Goal: Task Accomplishment & Management: Manage account settings

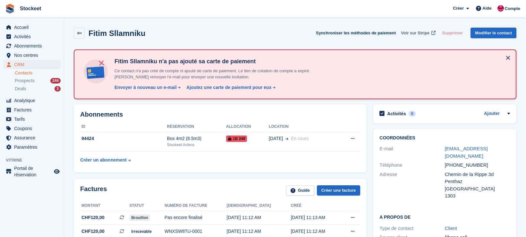
click at [415, 33] on span "Voir sur Stripe" at bounding box center [415, 33] width 29 height 6
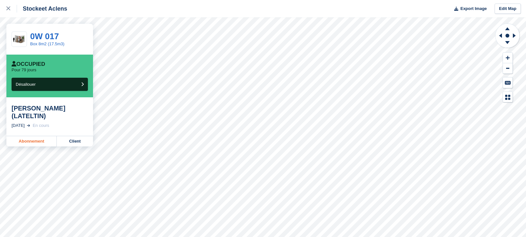
click at [41, 136] on link "Abonnement" at bounding box center [31, 141] width 50 height 10
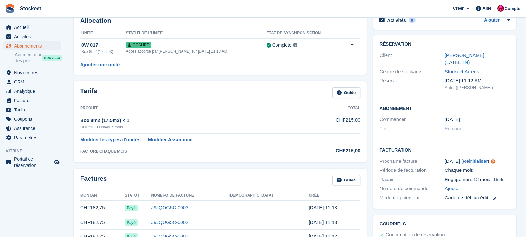
scroll to position [37, 0]
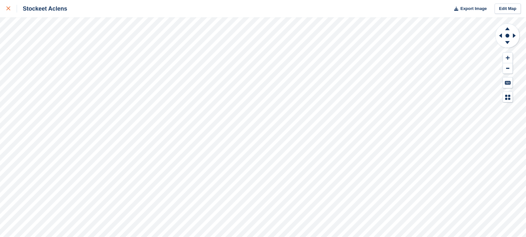
click at [12, 7] on div at bounding box center [11, 9] width 11 height 8
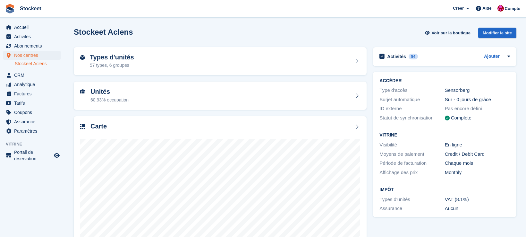
click at [34, 57] on span "Nos centres" at bounding box center [33, 55] width 39 height 9
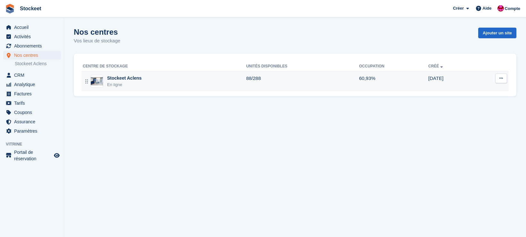
click at [106, 85] on div "Stockeet Aclens En ligne" at bounding box center [164, 81] width 163 height 13
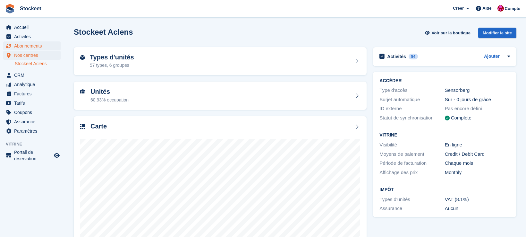
click at [26, 44] on span "Abonnements" at bounding box center [33, 45] width 39 height 9
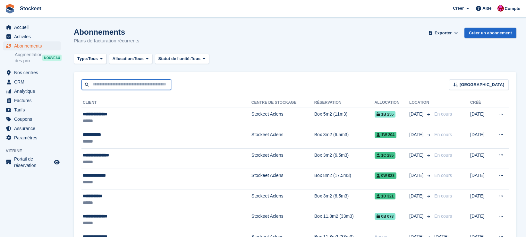
click at [134, 84] on input "text" at bounding box center [127, 84] width 90 height 11
type input "****"
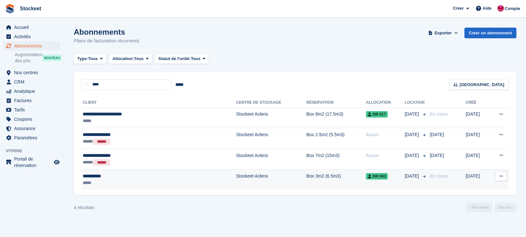
click at [127, 177] on div "**********" at bounding box center [132, 176] width 98 height 7
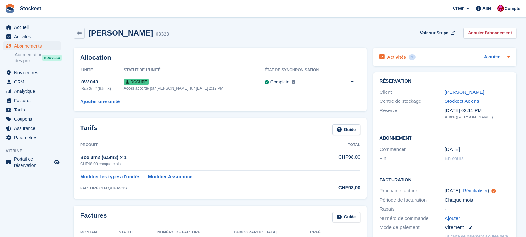
click at [400, 54] on h2 "Activités" at bounding box center [396, 57] width 19 height 6
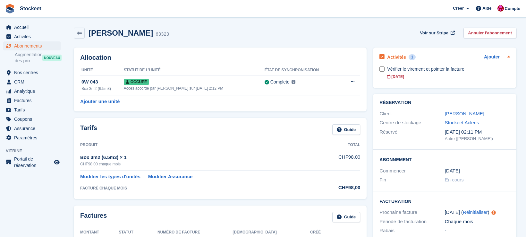
click at [399, 56] on h2 "Activités" at bounding box center [396, 57] width 19 height 6
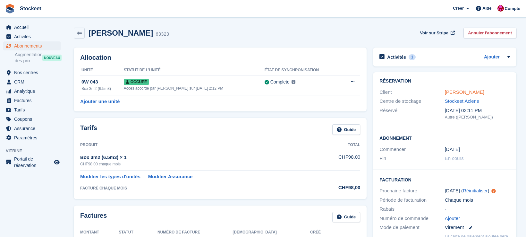
click at [464, 91] on link "Loïc Moulin" at bounding box center [464, 91] width 39 height 5
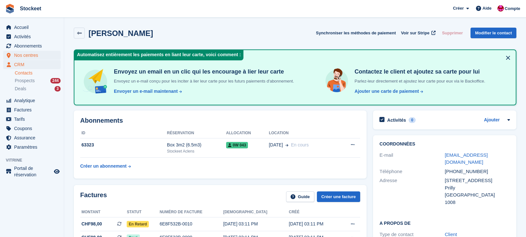
click at [26, 56] on span "Nos centres" at bounding box center [33, 55] width 39 height 9
click at [26, 148] on span "Paramètres" at bounding box center [33, 146] width 39 height 9
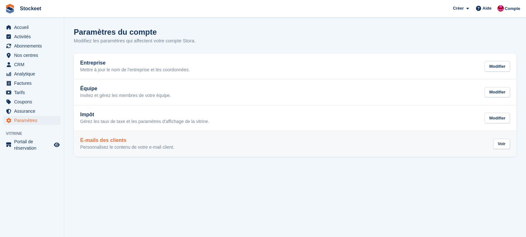
click at [156, 146] on p "Personnalisez le contenu de votre e-mail client." at bounding box center [127, 147] width 94 height 6
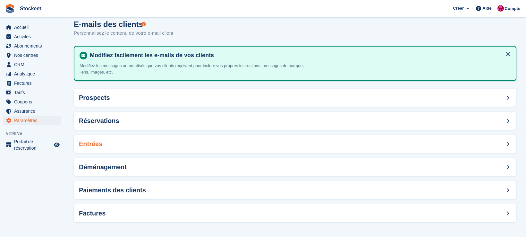
scroll to position [7, 0]
click at [142, 193] on h2 "Paiements des clients" at bounding box center [112, 190] width 67 height 7
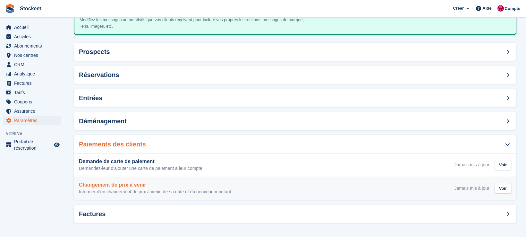
scroll to position [53, 0]
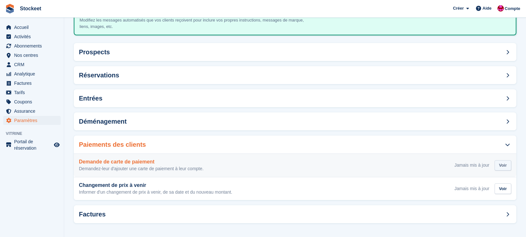
click at [505, 165] on div "Voir" at bounding box center [503, 165] width 17 height 11
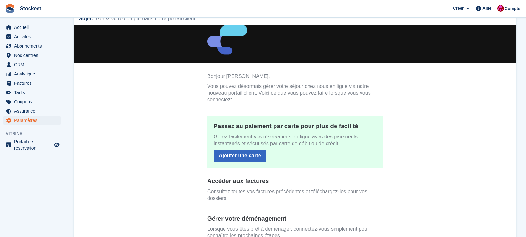
scroll to position [30, 0]
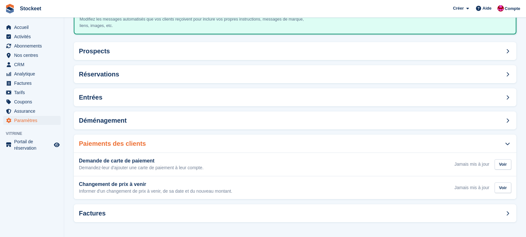
scroll to position [53, 0]
click at [109, 212] on div "Factures" at bounding box center [295, 214] width 443 height 18
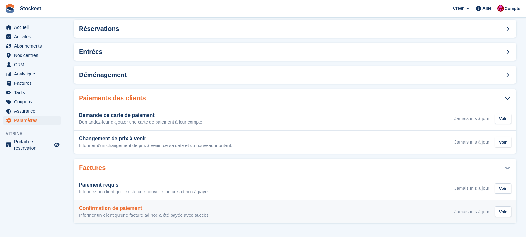
scroll to position [99, 0]
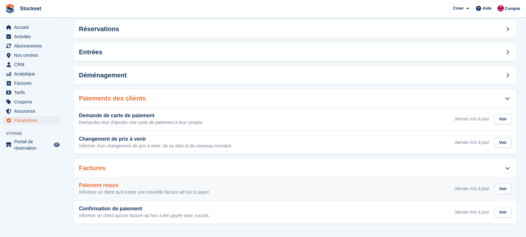
click at [124, 187] on h3 "Paiement requis" at bounding box center [144, 185] width 131 height 6
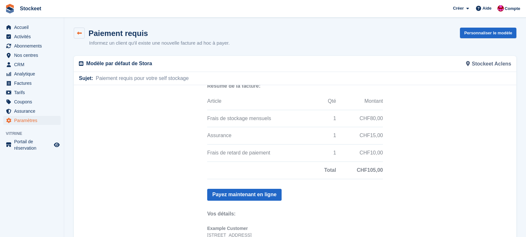
click at [77, 30] on link at bounding box center [79, 33] width 11 height 11
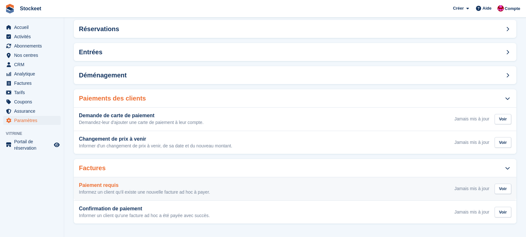
click at [467, 187] on div "Jamais mis à jour" at bounding box center [472, 188] width 35 height 7
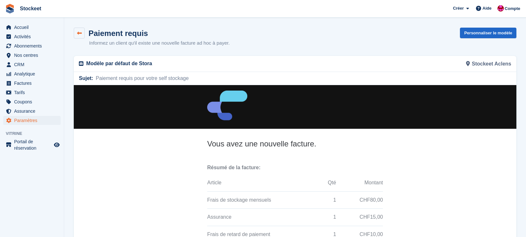
click at [80, 34] on icon at bounding box center [79, 33] width 5 height 5
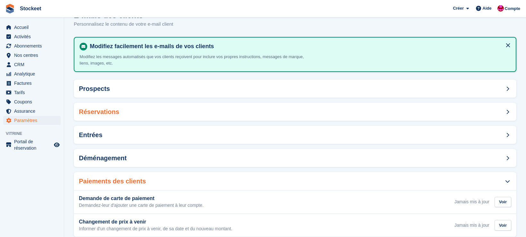
click at [101, 112] on h2 "Réservations" at bounding box center [99, 111] width 40 height 7
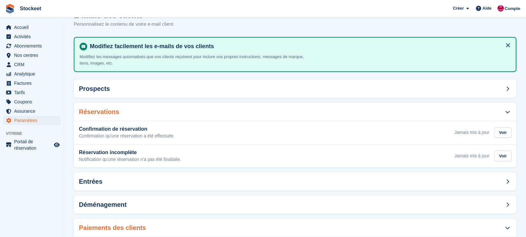
click at [101, 112] on h2 "Réservations" at bounding box center [99, 111] width 40 height 7
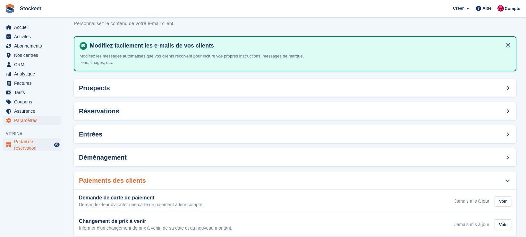
click at [24, 147] on span "Portail de réservation" at bounding box center [33, 144] width 39 height 13
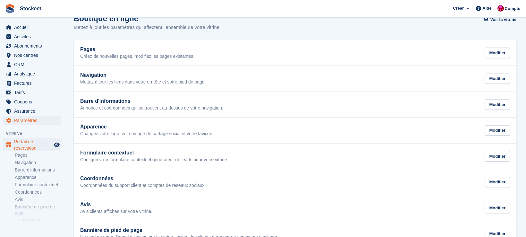
click at [28, 121] on span "Paramètres" at bounding box center [33, 120] width 39 height 9
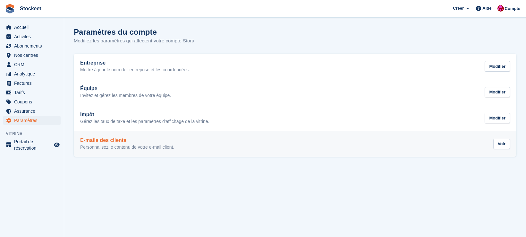
scroll to position [0, 0]
click at [124, 146] on p "Personnalisez le contenu de votre e-mail client." at bounding box center [127, 147] width 94 height 6
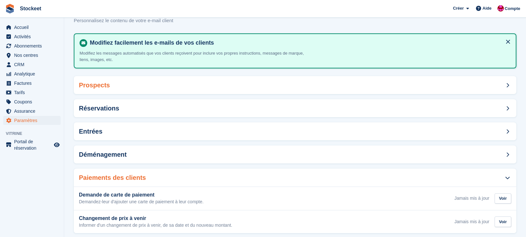
click at [144, 82] on div "Prospects" at bounding box center [295, 85] width 443 height 18
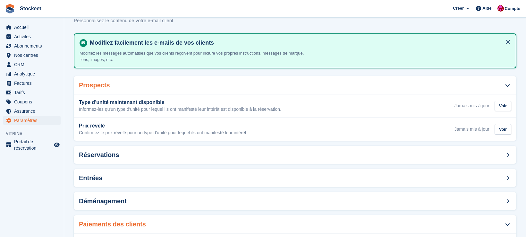
click at [136, 85] on div "Prospects" at bounding box center [295, 85] width 443 height 18
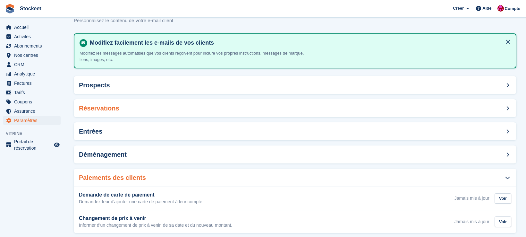
click at [142, 112] on div "Réservations" at bounding box center [295, 108] width 443 height 18
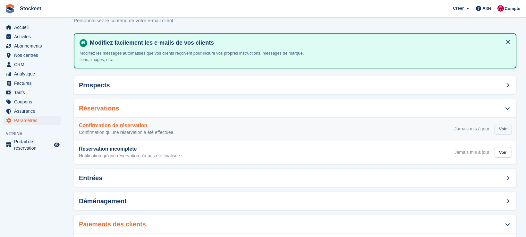
click at [498, 127] on div "Voir" at bounding box center [503, 129] width 17 height 11
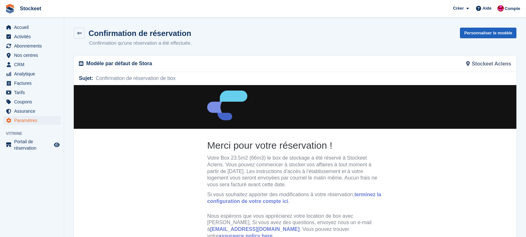
click at [483, 31] on link "Personnaliser le modèle" at bounding box center [488, 33] width 56 height 11
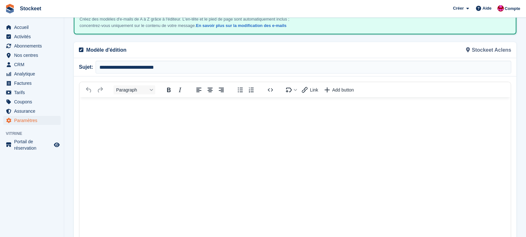
scroll to position [65, 0]
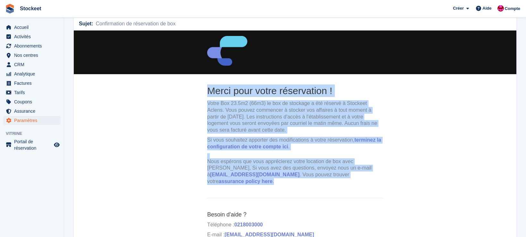
scroll to position [54, 0]
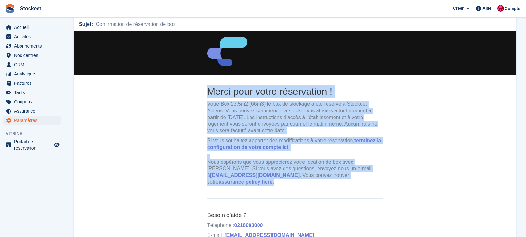
drag, startPoint x: 205, startPoint y: 90, endPoint x: 373, endPoint y: 174, distance: 187.3
click at [373, 174] on th "Merci pour votre réservation ! Votre Box 23.5m2 (66m3) le box de stockage a été…" at bounding box center [295, 139] width 186 height 109
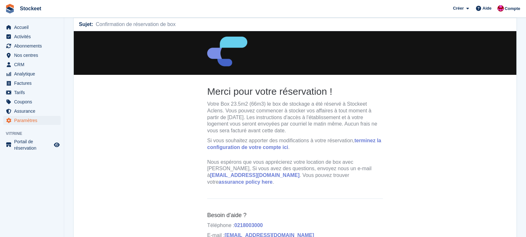
click at [420, 148] on center "Merci pour votre réservation ! Votre Box 23.5m2 (66m3) le box de stockage a été…" at bounding box center [295, 139] width 443 height 216
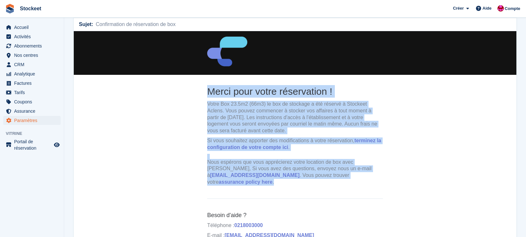
drag, startPoint x: 334, startPoint y: 173, endPoint x: 207, endPoint y: 89, distance: 152.4
click at [207, 91] on th "Merci pour votre réservation ! Votre Box 23.5m2 (66m3) le box de stockage a été…" at bounding box center [295, 137] width 176 height 104
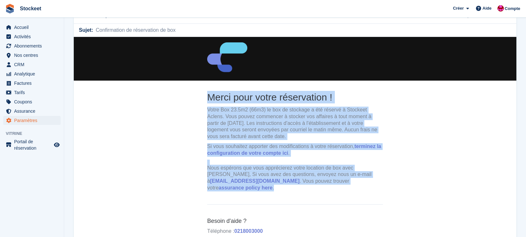
scroll to position [48, 0]
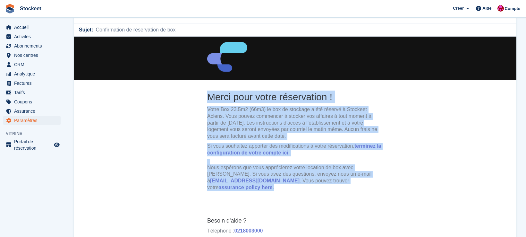
copy th "Merci pour votre réservation ! Votre Box 23.5m2 (66m3) le box de stockage a été…"
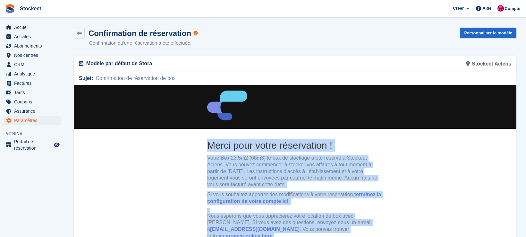
scroll to position [0, 0]
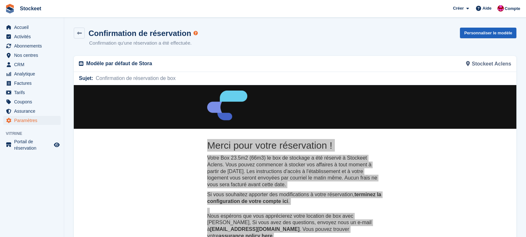
click at [499, 32] on link "Personnaliser le modèle" at bounding box center [488, 33] width 56 height 11
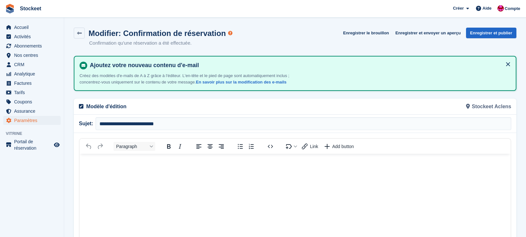
scroll to position [2, 0]
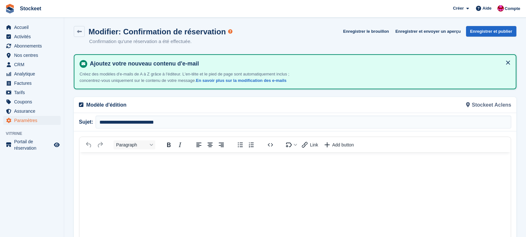
click at [225, 167] on body "Rich Text Area" at bounding box center [295, 163] width 431 height 23
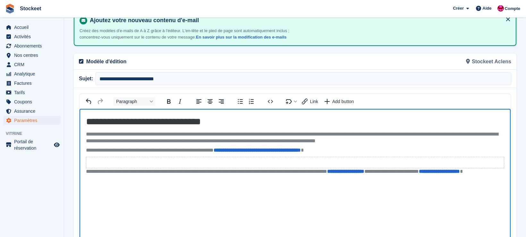
scroll to position [45, 0]
drag, startPoint x: 436, startPoint y: 171, endPoint x: 450, endPoint y: 185, distance: 20.0
click at [450, 185] on body "**********" at bounding box center [295, 150] width 431 height 82
click at [129, 179] on body "**********" at bounding box center [295, 146] width 431 height 75
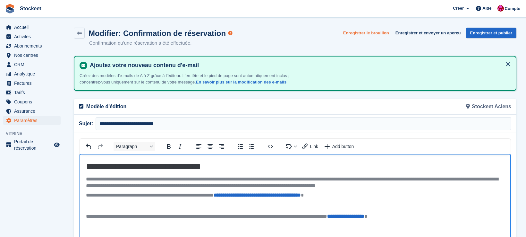
scroll to position [1, 0]
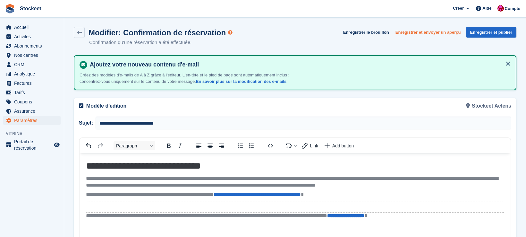
click at [436, 34] on button "Enregistrer et envoyer un aperçu" at bounding box center [428, 32] width 71 height 11
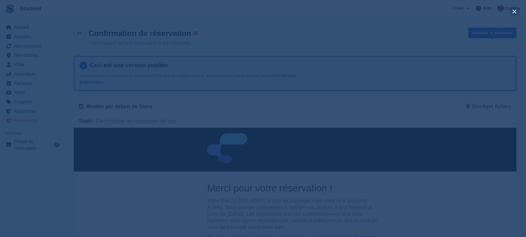
click at [514, 10] on button "close" at bounding box center [515, 11] width 10 height 10
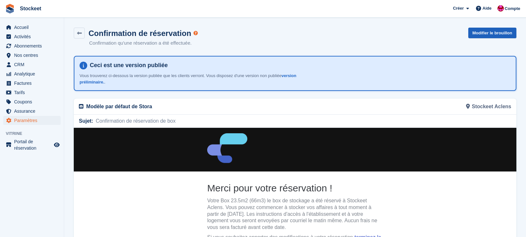
click at [474, 35] on link "Modifier le brouillon" at bounding box center [493, 33] width 48 height 11
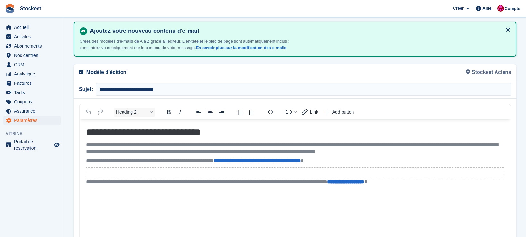
scroll to position [36, 0]
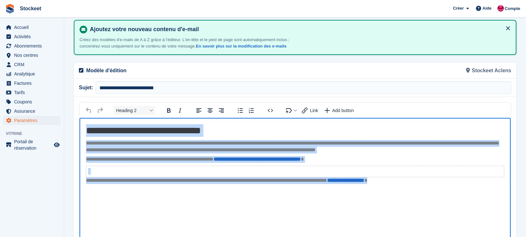
drag, startPoint x: 433, startPoint y: 182, endPoint x: 59, endPoint y: 113, distance: 380.3
click at [80, 118] on html "**********" at bounding box center [295, 234] width 431 height 232
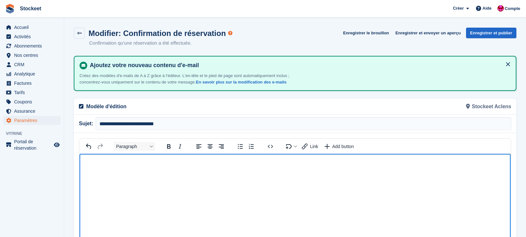
scroll to position [0, 0]
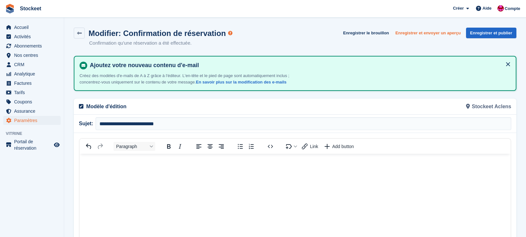
click at [416, 33] on button "Enregistrer et envoyer un aperçu" at bounding box center [428, 33] width 71 height 11
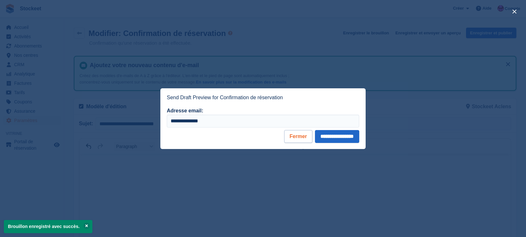
click at [289, 137] on button "Fermer" at bounding box center [298, 136] width 28 height 13
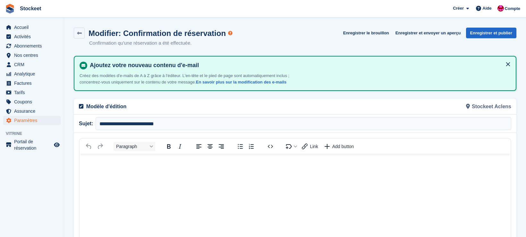
click at [42, 122] on span "Paramètres" at bounding box center [33, 120] width 39 height 9
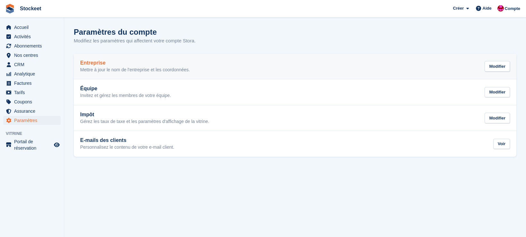
click at [159, 64] on h2 "Entreprise" at bounding box center [135, 63] width 110 height 6
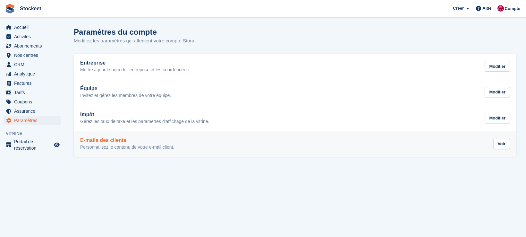
scroll to position [0, 0]
click at [116, 142] on h2 "E-mails des clients" at bounding box center [127, 140] width 94 height 6
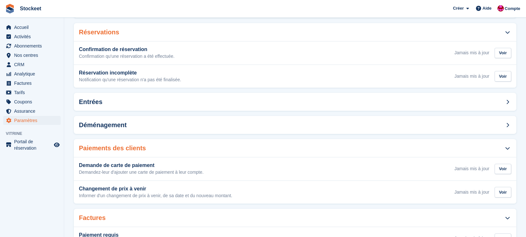
scroll to position [100, 0]
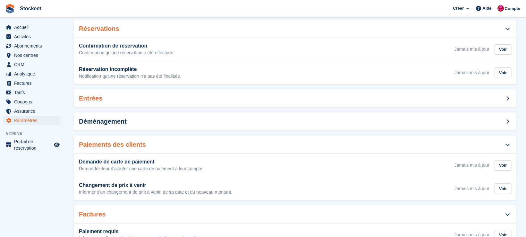
click at [312, 96] on div "Entrées" at bounding box center [295, 98] width 443 height 18
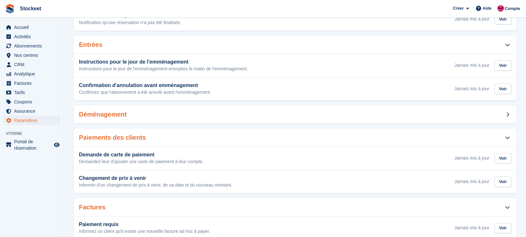
click at [251, 111] on div "Déménagement" at bounding box center [295, 114] width 443 height 18
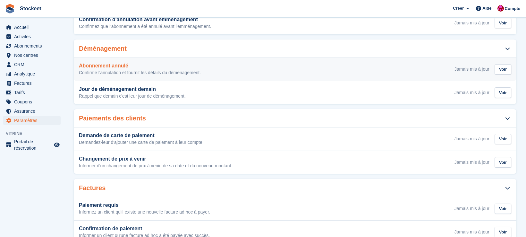
scroll to position [220, 0]
click at [396, 73] on div "Abonnement annulé Confirme l'annulation et fournit les détails du déménagement.…" at bounding box center [295, 69] width 433 height 13
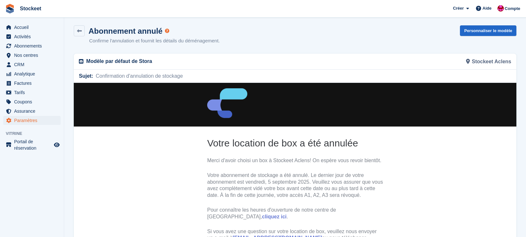
scroll to position [7, 0]
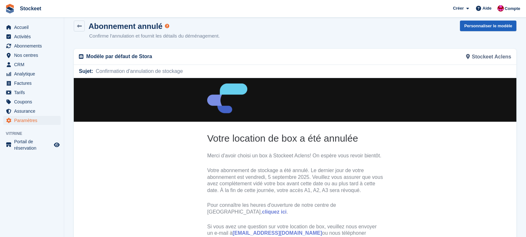
click at [493, 27] on link "Personnaliser le modèle" at bounding box center [488, 26] width 56 height 11
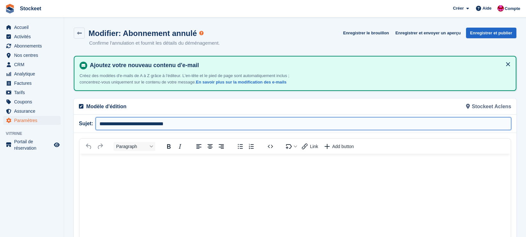
click at [201, 123] on input "**********" at bounding box center [304, 123] width 416 height 13
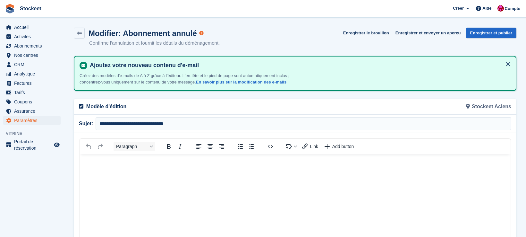
click at [218, 107] on p "Modèle d'édition" at bounding box center [188, 107] width 205 height 8
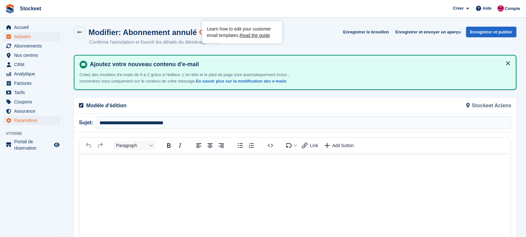
scroll to position [1, 0]
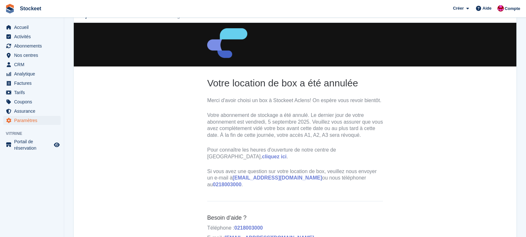
scroll to position [109, 0]
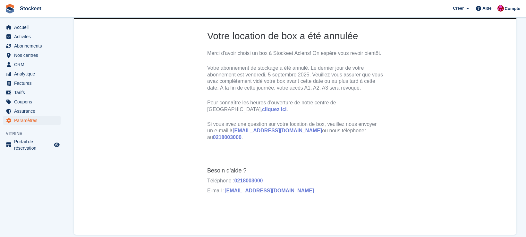
scroll to position [220, 0]
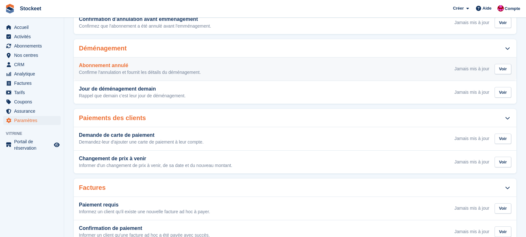
click at [202, 75] on div "Abonnement annulé Confirme l'annulation et fournit les détails du déménagement.…" at bounding box center [295, 68] width 443 height 23
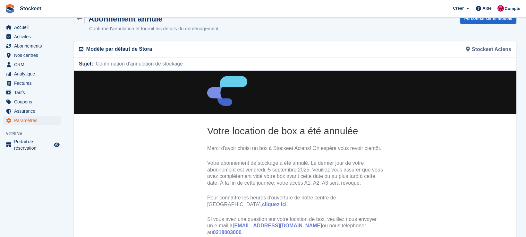
scroll to position [14, 0]
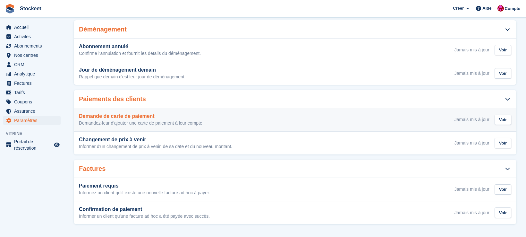
scroll to position [238, 0]
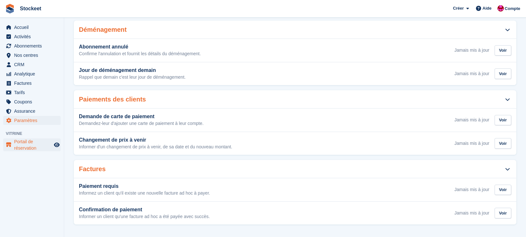
click at [30, 144] on span "Portail de réservation" at bounding box center [33, 144] width 39 height 13
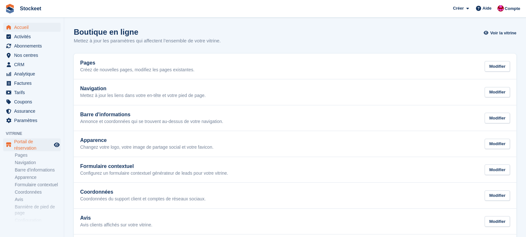
click at [28, 29] on span "Accueil" at bounding box center [33, 27] width 39 height 9
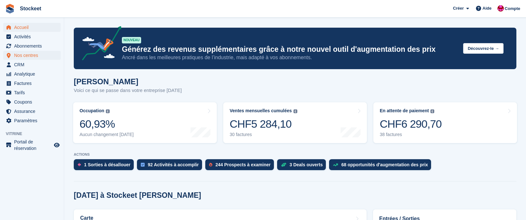
click at [28, 56] on span "Nos centres" at bounding box center [33, 55] width 39 height 9
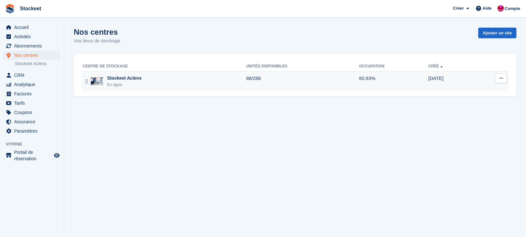
click at [501, 78] on icon at bounding box center [502, 78] width 4 height 4
click at [473, 91] on p "Modifier le site" at bounding box center [477, 91] width 56 height 8
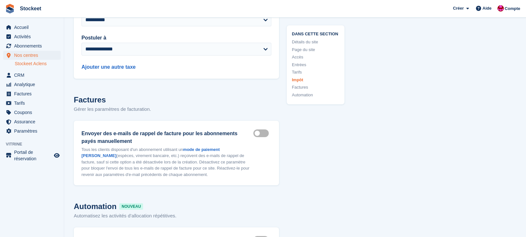
scroll to position [3265, 0]
